Goal: Task Accomplishment & Management: Complete application form

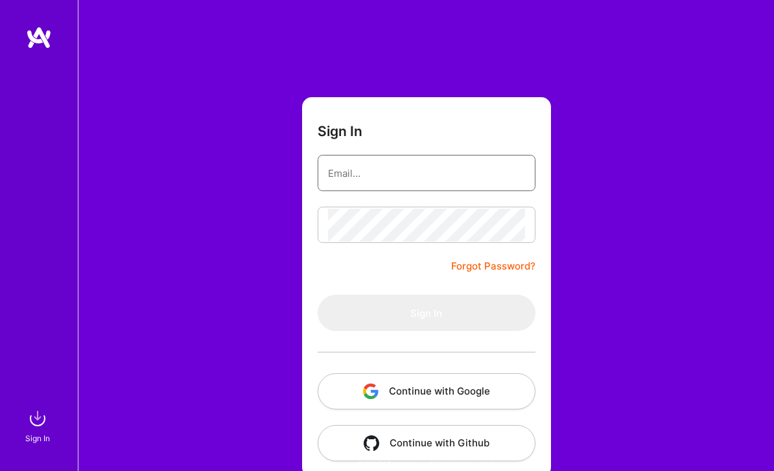
type input "[EMAIL_ADDRESS][DOMAIN_NAME]"
click at [426, 313] on button "Sign In" at bounding box center [427, 313] width 218 height 36
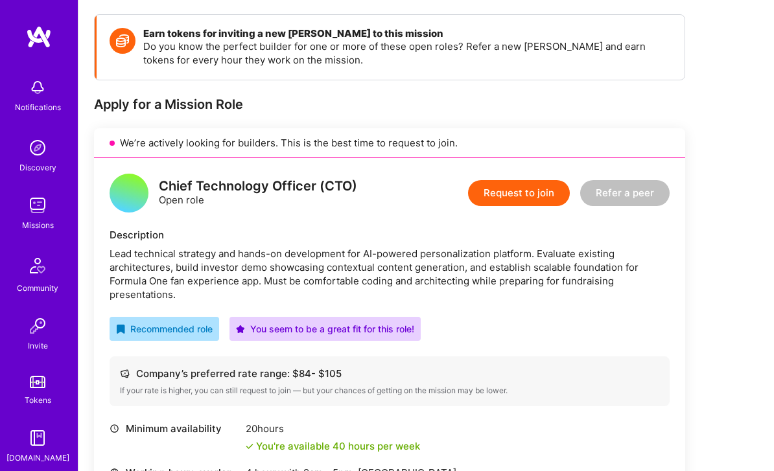
scroll to position [254, 0]
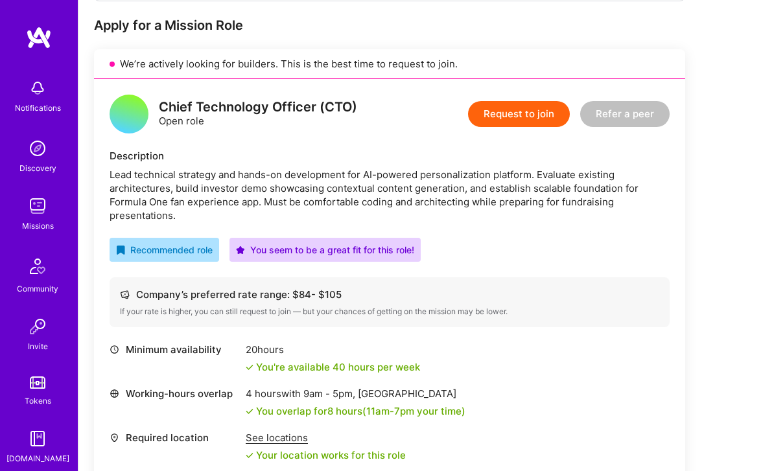
click at [536, 115] on button "Request to join" at bounding box center [519, 114] width 102 height 26
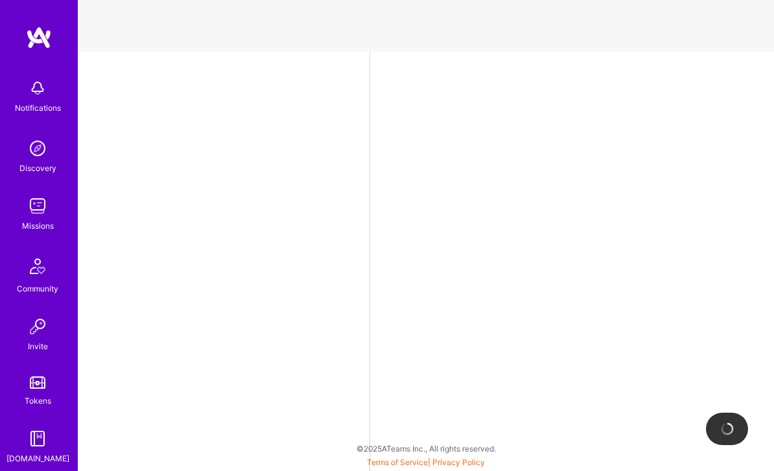
select select "US"
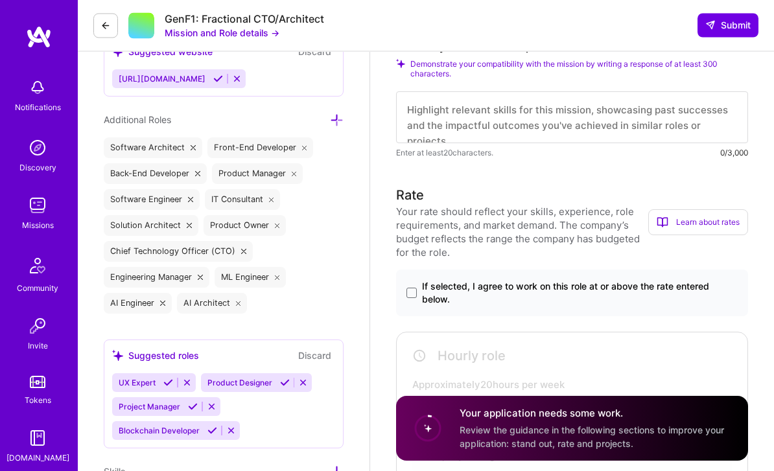
click at [598, 282] on span "If selected, I agree to work on this role at or above the rate entered below." at bounding box center [580, 294] width 316 height 26
click at [0, 0] on input "If selected, I agree to work on this role at or above the rate entered below." at bounding box center [0, 0] width 0 height 0
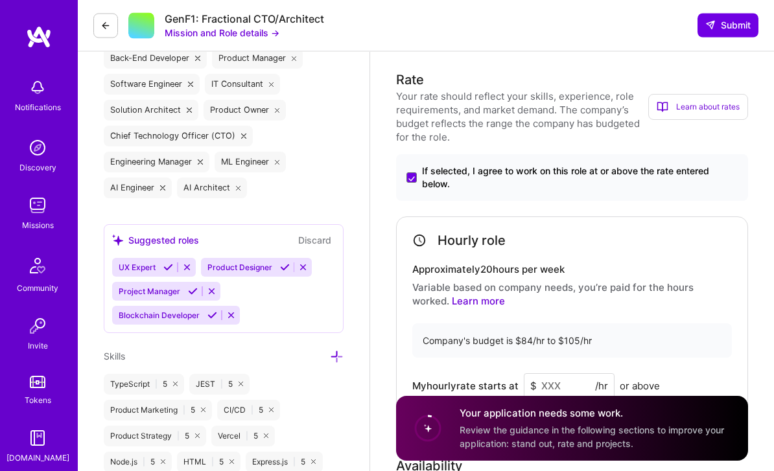
scroll to position [619, 0]
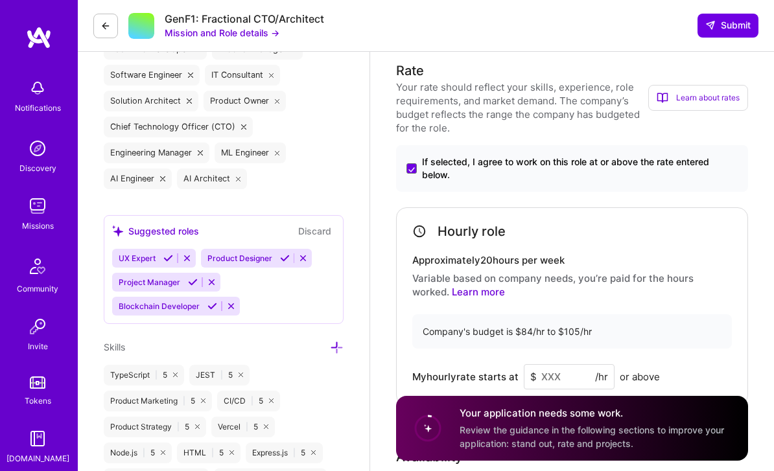
click at [569, 364] on input at bounding box center [569, 376] width 91 height 25
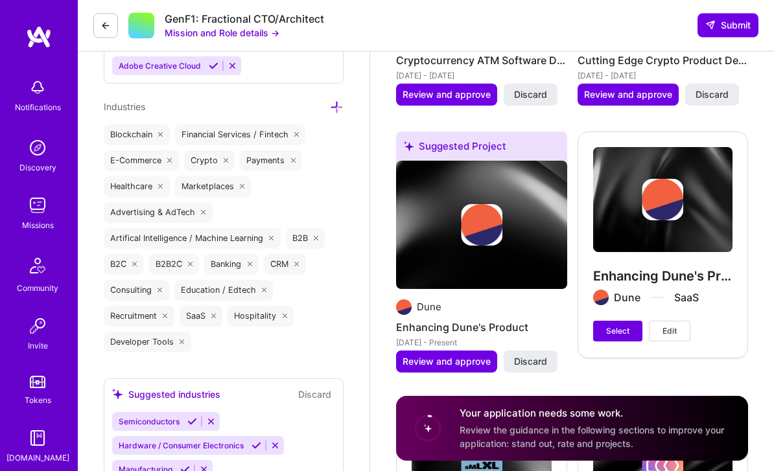
scroll to position [2293, 0]
type input "105"
click at [626, 326] on span "Select" at bounding box center [617, 332] width 23 height 12
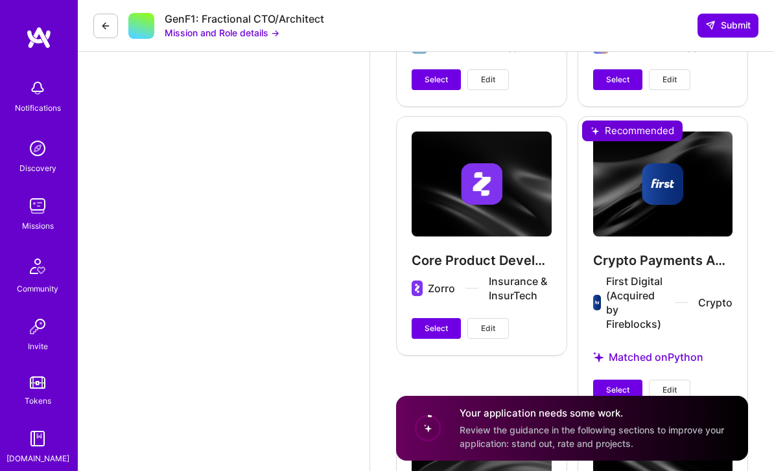
click at [621, 385] on span "Select" at bounding box center [617, 391] width 23 height 12
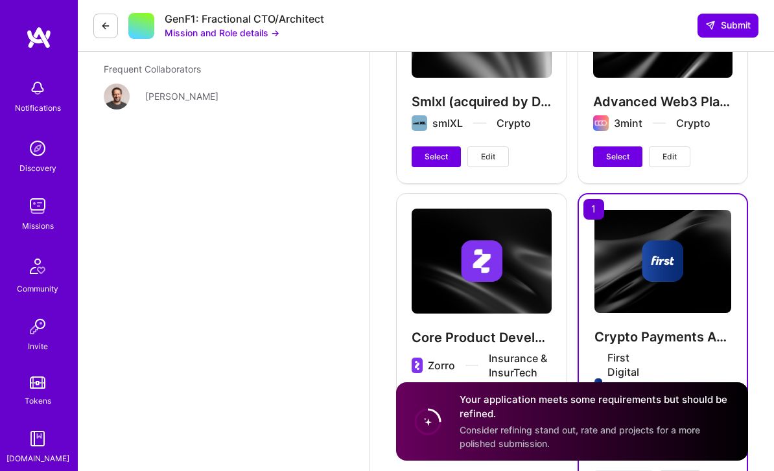
click at [434, 396] on button "Select" at bounding box center [436, 406] width 49 height 21
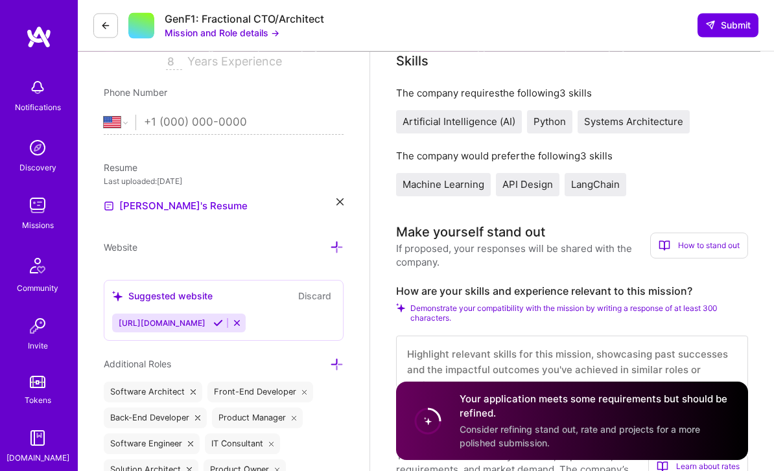
scroll to position [292, 0]
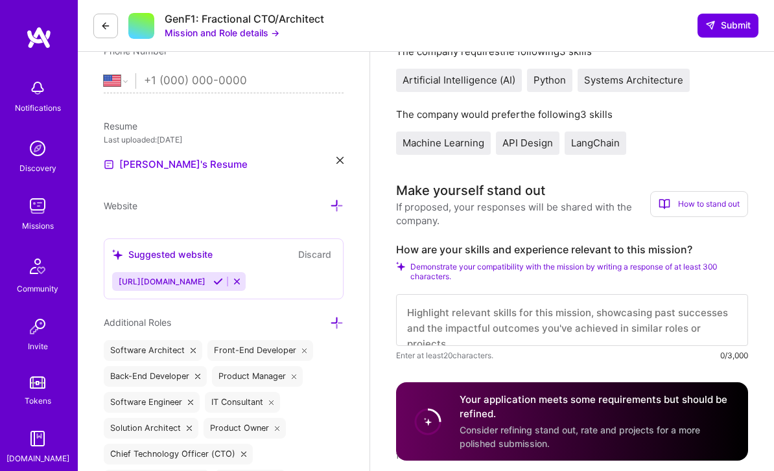
click at [538, 327] on textarea at bounding box center [572, 320] width 352 height 52
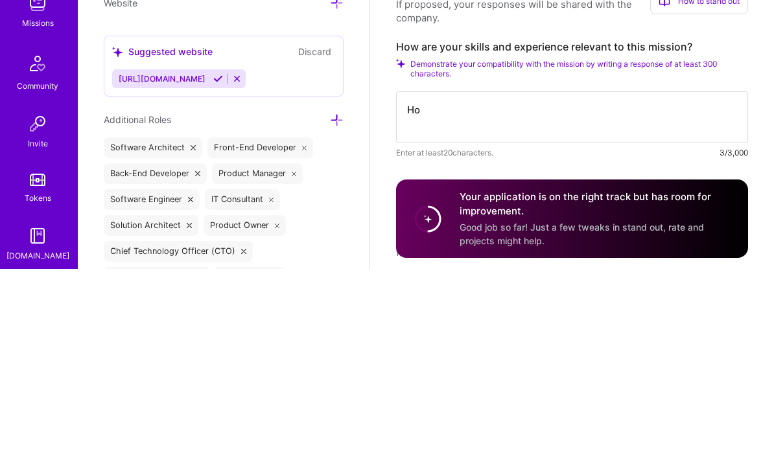
scroll to position [0, 0]
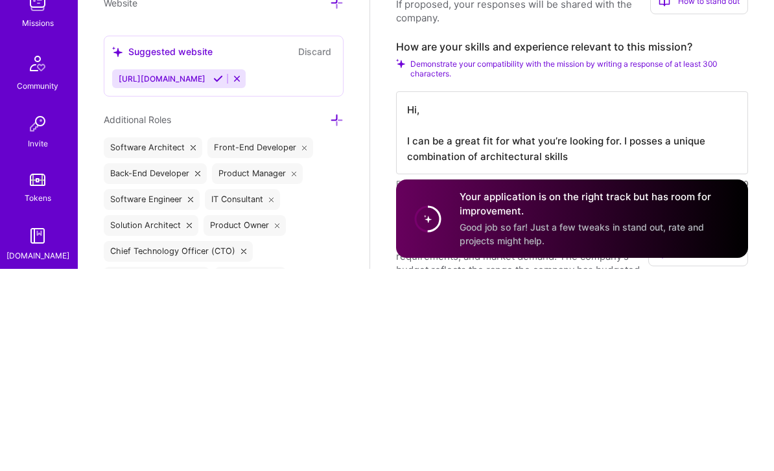
click at [481, 294] on textarea "Hi, I can be a great fit for what you’re looking for. I posses a unique combina…" at bounding box center [572, 335] width 352 height 83
click at [665, 294] on textarea "Hi, I can be a great fit for what you’re looking for. I posses a unique combina…" at bounding box center [572, 335] width 352 height 83
click at [652, 294] on textarea "Hi, I can be a great fit for what you’re looking for. I posses a unique combina…" at bounding box center [572, 335] width 352 height 83
click at [656, 294] on textarea "Hi, I can be a great fit for what you’re looking for. I posses a unique combina…" at bounding box center [572, 335] width 352 height 83
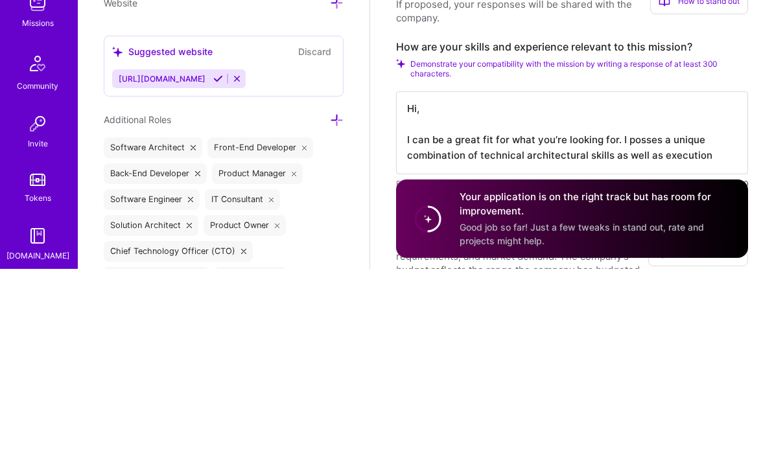
click at [658, 294] on textarea "Hi, I can be a great fit for what you’re looking for. I posses a unique combina…" at bounding box center [572, 335] width 352 height 83
click at [669, 294] on textarea "Hi, I can be a great fit for what you’re looking for. I posses a unique combina…" at bounding box center [572, 343] width 352 height 99
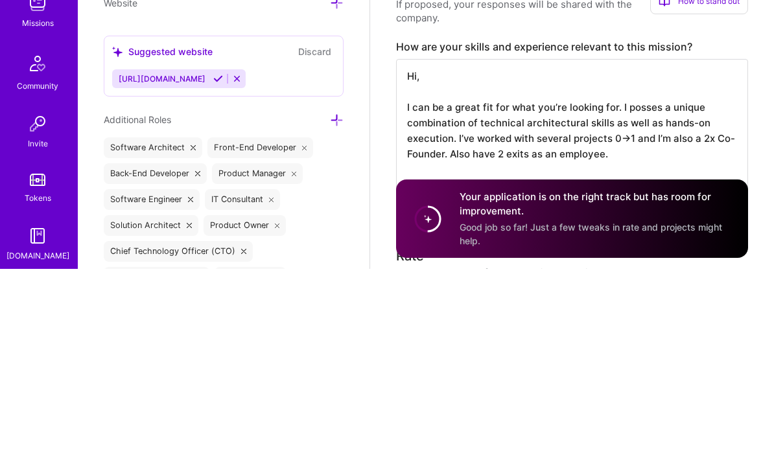
click at [642, 262] on textarea "Hi, I can be a great fit for what you’re looking for. I posses a unique combina…" at bounding box center [572, 334] width 352 height 145
click at [721, 262] on textarea "Hi, I can be a great fit for what you’re looking for. I posses a unique combina…" at bounding box center [572, 334] width 352 height 145
click at [669, 262] on textarea "Hi, I can be a great fit for what you’re looking for. I posses a unique combina…" at bounding box center [572, 334] width 352 height 145
click at [670, 262] on textarea "Hi, I can be a great fit for what you’re looking for. I posses a unique combina…" at bounding box center [572, 334] width 352 height 145
click at [669, 262] on textarea "Hi, I can be a great fit for what you’re looking for. I posses a unique combina…" at bounding box center [572, 334] width 352 height 145
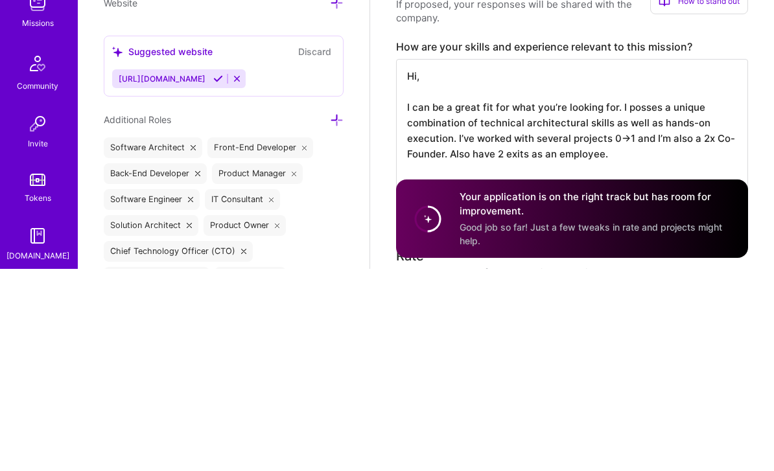
click at [667, 262] on textarea "Hi, I can be a great fit for what you’re looking for. I posses a unique combina…" at bounding box center [572, 334] width 352 height 145
click at [578, 262] on textarea "Hi, I can be a great fit for what you’re looking for. I posses a unique combina…" at bounding box center [572, 342] width 352 height 161
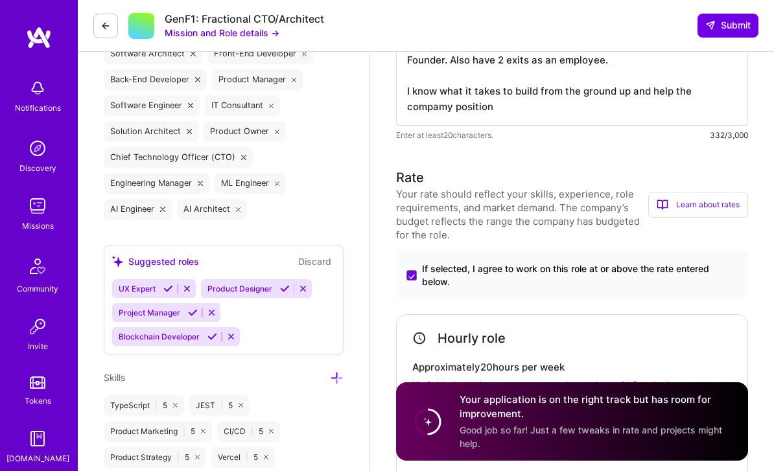
scroll to position [561, 0]
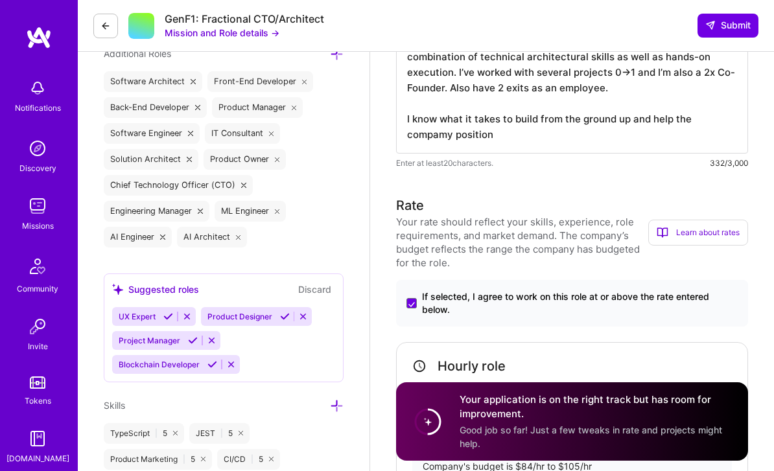
click at [444, 135] on textarea "Hi, I can be a great fit for what you’re looking for. I posses a unique combina…" at bounding box center [572, 73] width 352 height 161
click at [572, 128] on textarea "Hi, I can be a great fit for what you’re looking for. I posses a unique combina…" at bounding box center [572, 73] width 352 height 161
click at [453, 130] on textarea "Hi, I can be a great fit for what you’re looking for. I posses a unique combina…" at bounding box center [572, 73] width 352 height 161
click at [535, 130] on textarea "Hi, I can be a great fit for what you’re looking for. I posses a unique combina…" at bounding box center [572, 73] width 352 height 161
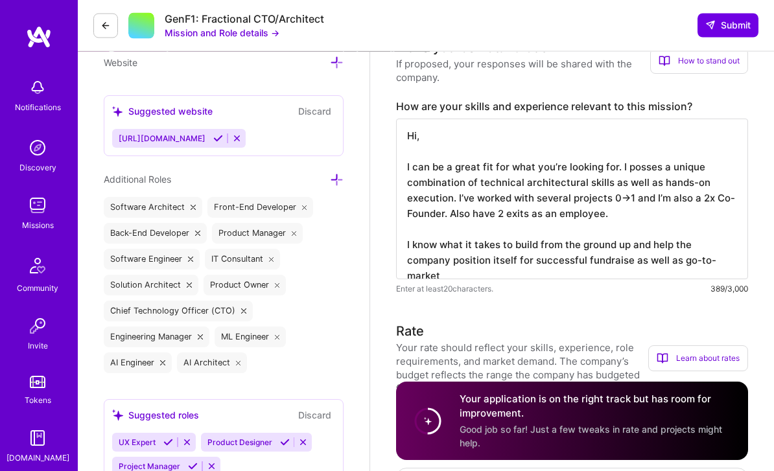
scroll to position [444, 0]
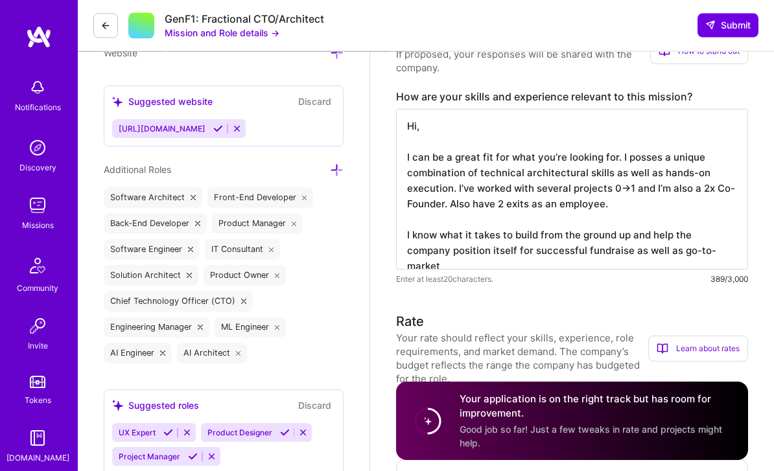
click at [486, 250] on textarea "Hi, I can be a great fit for what you’re looking for. I posses a unique combina…" at bounding box center [572, 190] width 352 height 161
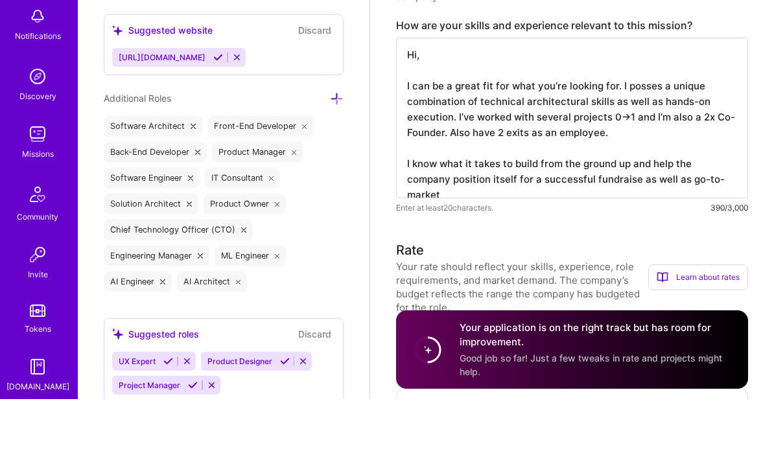
scroll to position [1, 0]
click at [724, 182] on textarea "Hi, I can be a great fit for what you’re looking for. I posses a unique combina…" at bounding box center [572, 190] width 352 height 161
click at [634, 182] on textarea "Hi, I can be a great fit for what you’re looking for. I posses a unique combina…" at bounding box center [572, 190] width 352 height 161
click at [641, 174] on textarea "Hi, I can be a great fit for what you’re looking for. I posses a unique combina…" at bounding box center [572, 190] width 352 height 161
click at [726, 183] on textarea "Hi, I can be a great fit for what you’re looking for. I posses a unique combina…" at bounding box center [572, 190] width 352 height 161
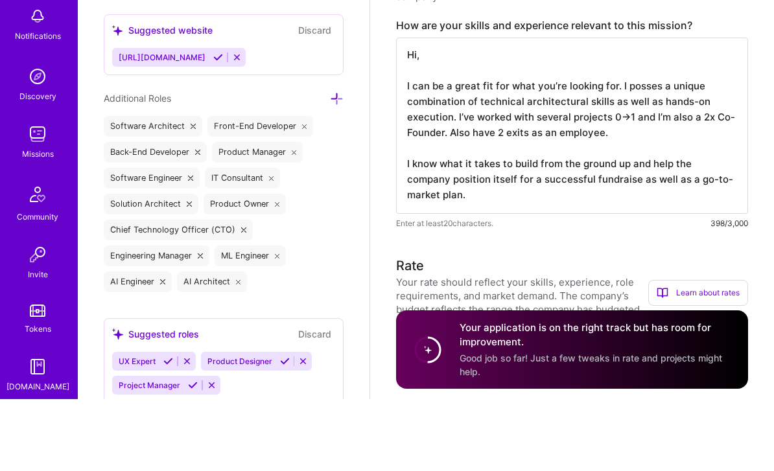
click at [419, 192] on textarea "Hi, I can be a great fit for what you’re looking for. I posses a unique combina…" at bounding box center [572, 198] width 352 height 176
click at [418, 191] on textarea "Hi, I can be a great fit for what you’re looking for. I posses a unique combina…" at bounding box center [572, 198] width 352 height 176
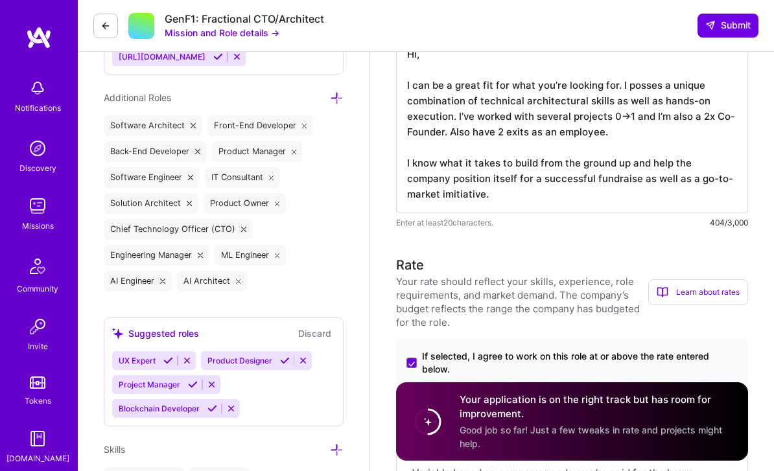
type textarea "Hi, I can be a great fit for what you’re looking for. I posses a unique combina…"
click at [731, 34] on button "Submit" at bounding box center [728, 25] width 61 height 23
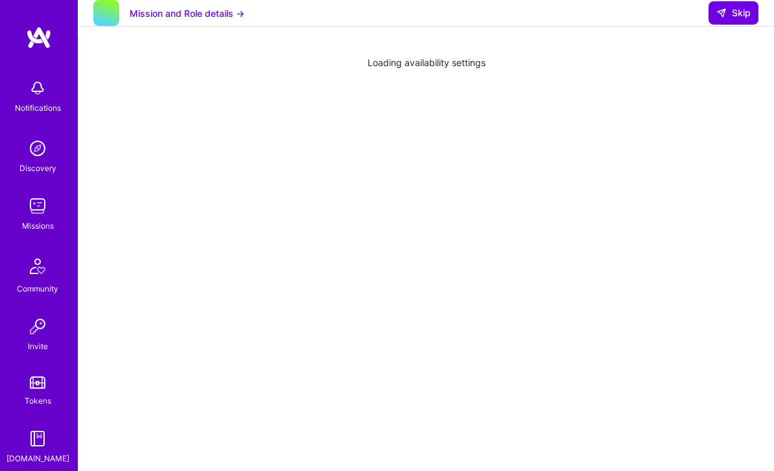
scroll to position [15, 0]
